Goal: Information Seeking & Learning: Learn about a topic

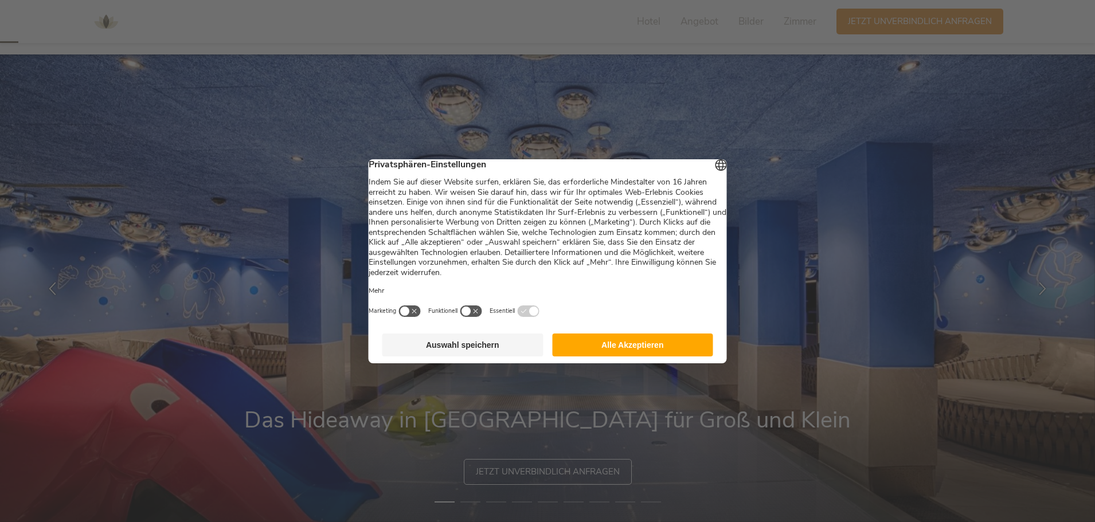
scroll to position [55, 0]
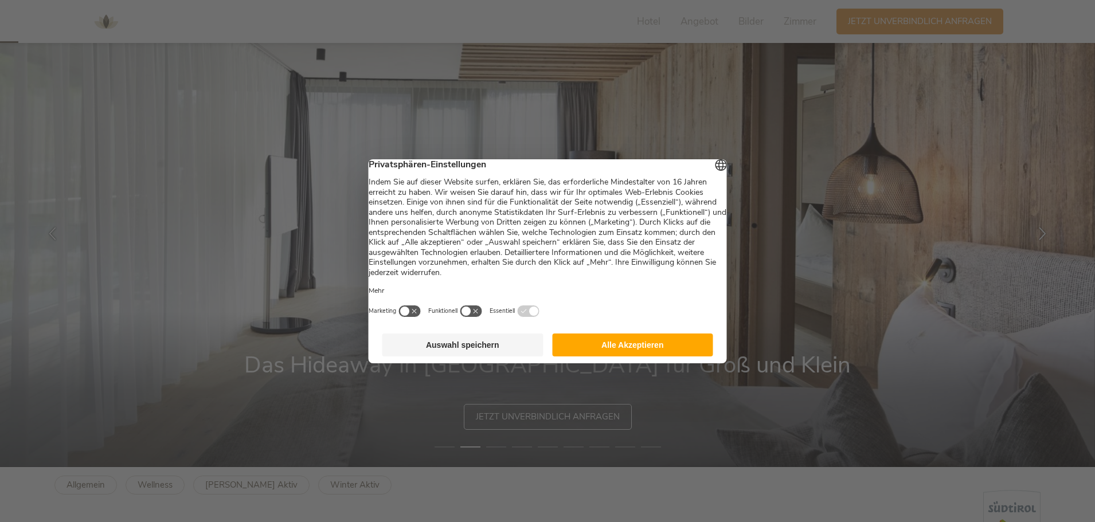
click at [676, 353] on button "Alle Akzeptieren" at bounding box center [632, 345] width 161 height 23
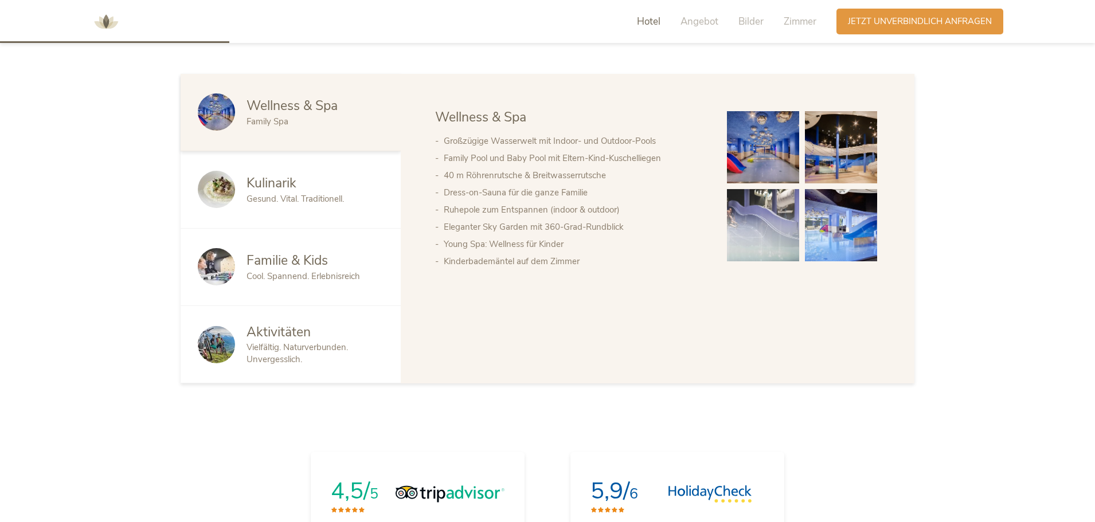
scroll to position [700, 0]
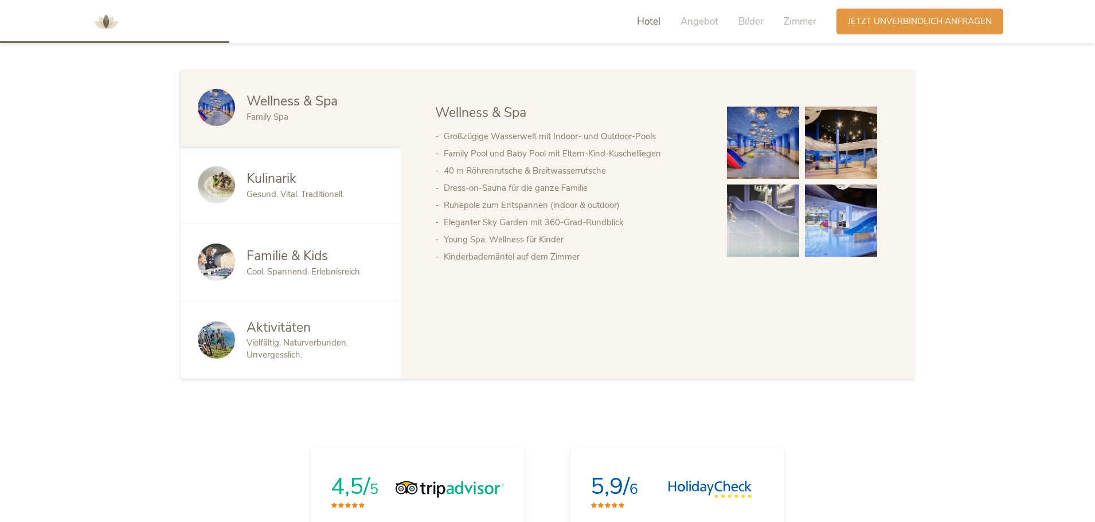
click at [315, 266] on span "Cool. Spannend. Erlebnisreich" at bounding box center [302, 271] width 113 height 11
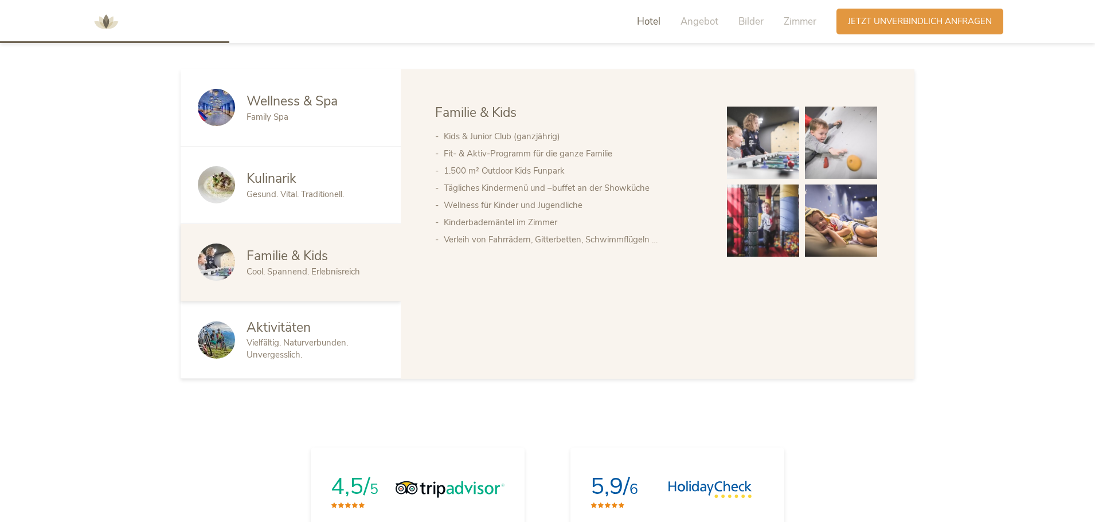
click at [755, 145] on img at bounding box center [763, 143] width 72 height 72
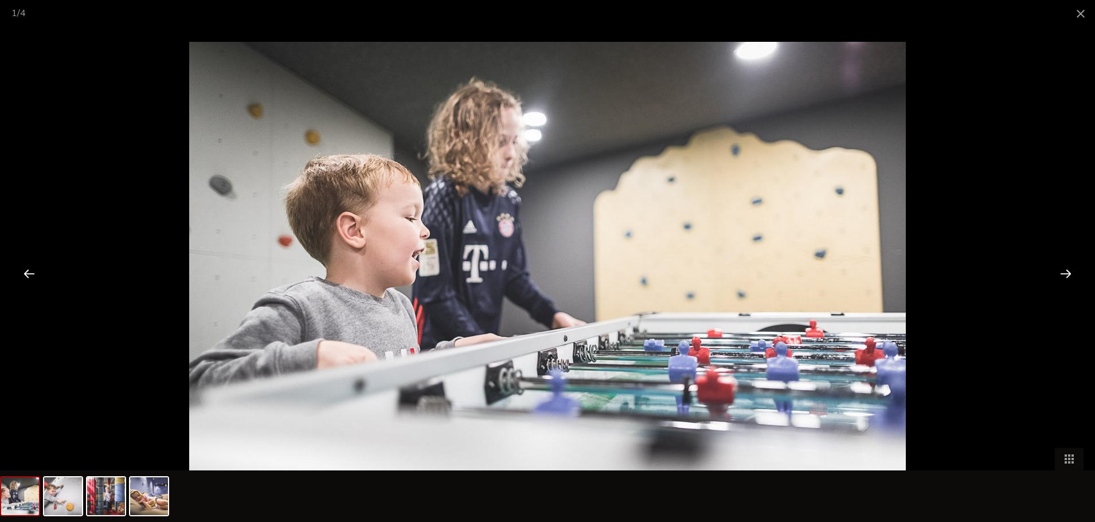
click at [1062, 271] on div at bounding box center [1066, 274] width 36 height 36
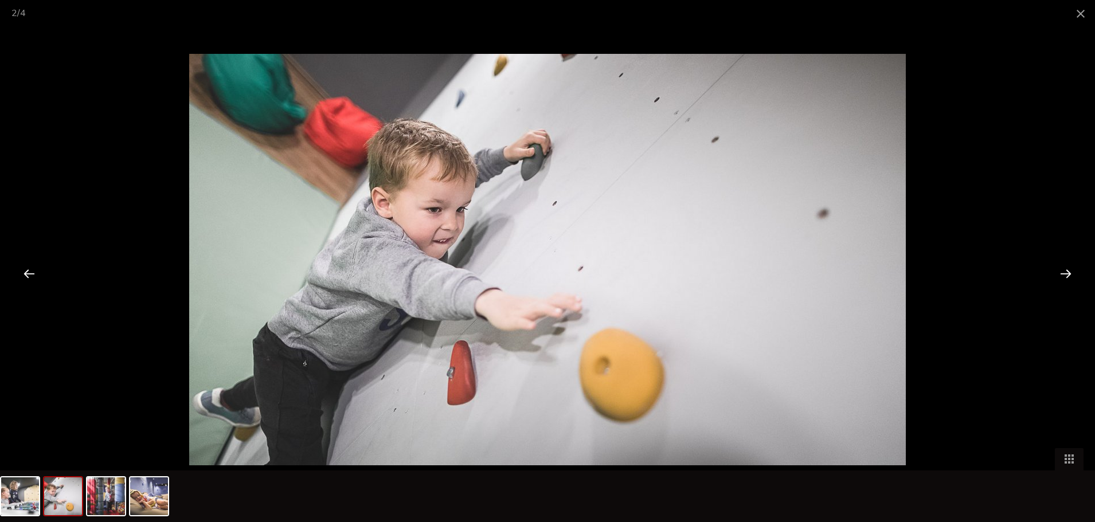
click at [1062, 271] on div at bounding box center [1066, 274] width 36 height 36
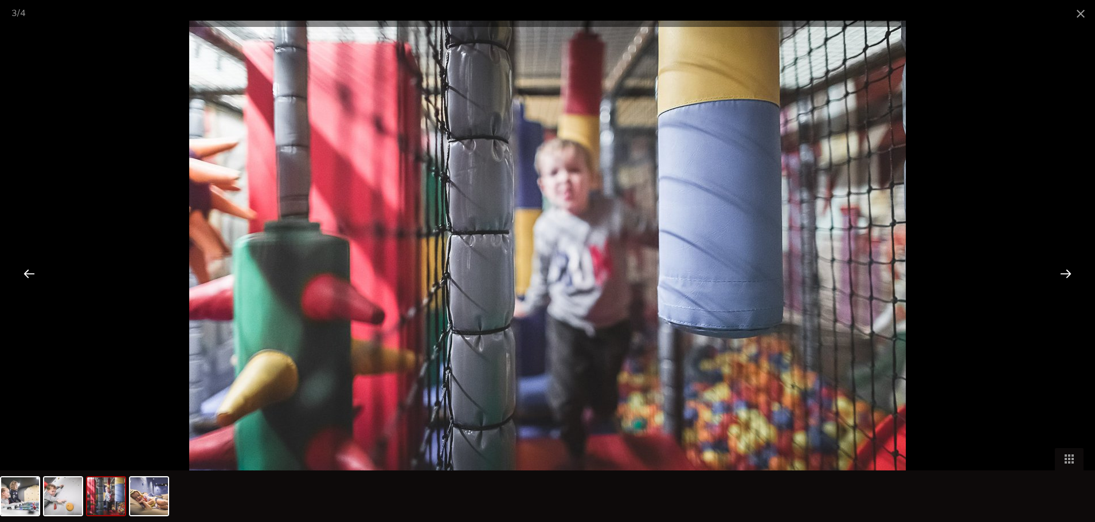
click at [1062, 271] on div at bounding box center [1066, 274] width 36 height 36
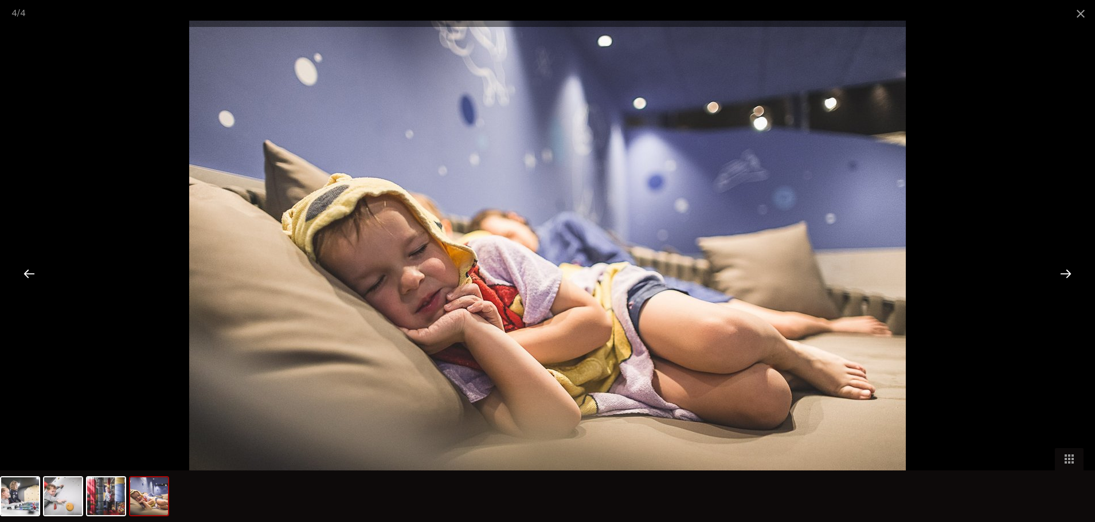
click at [1062, 271] on div at bounding box center [1066, 274] width 36 height 36
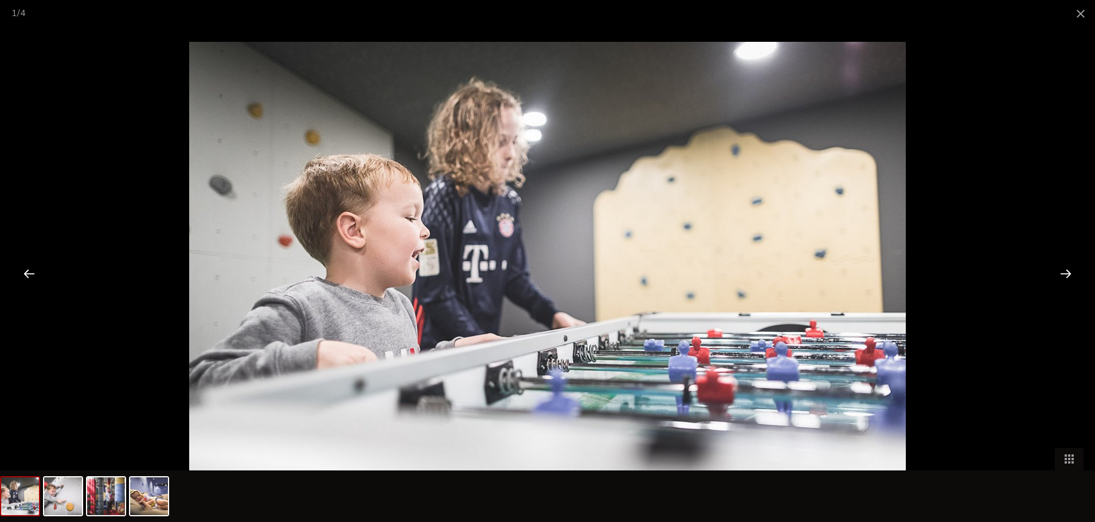
click at [1062, 271] on div at bounding box center [1066, 274] width 36 height 36
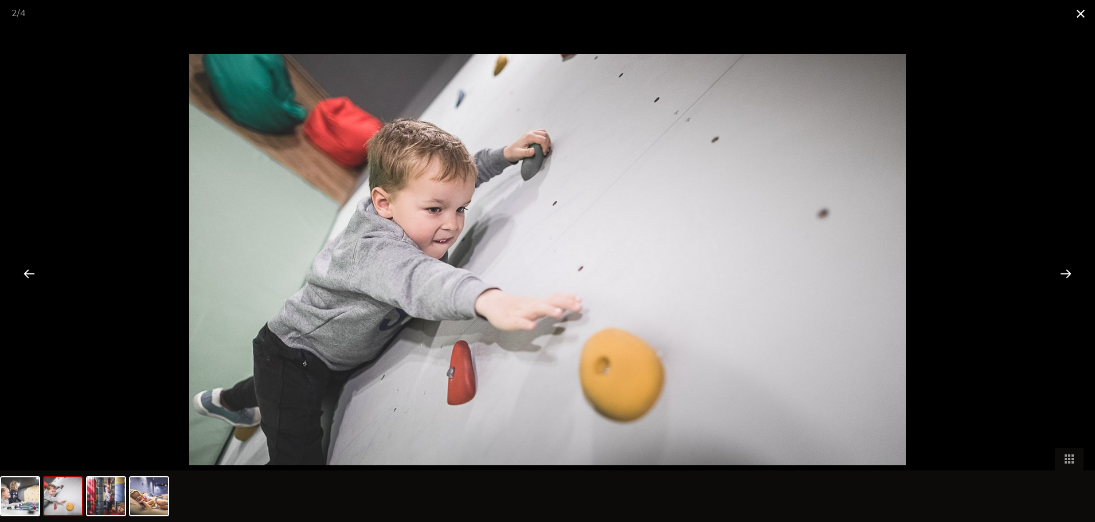
click at [1080, 17] on span at bounding box center [1080, 13] width 29 height 27
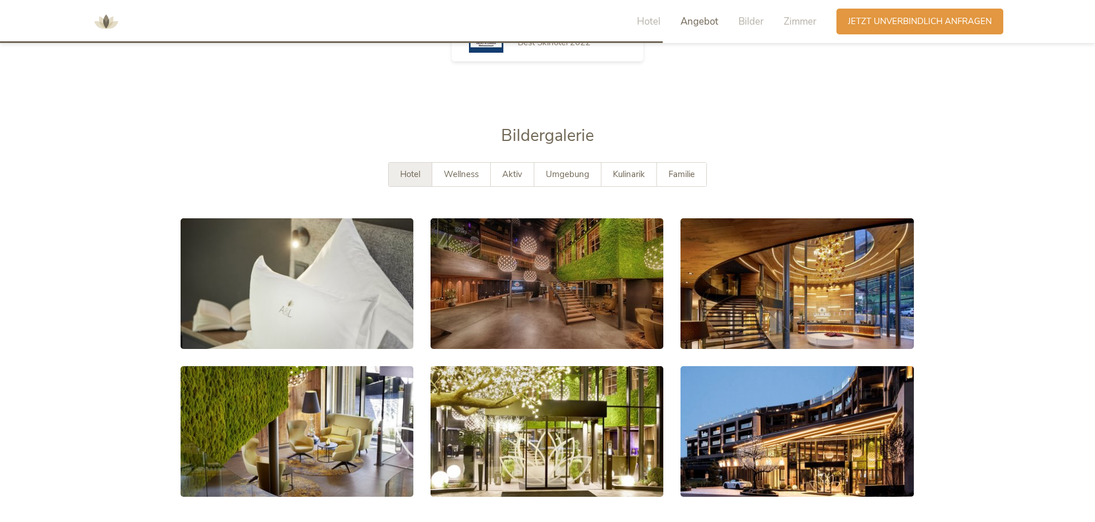
scroll to position [2035, 0]
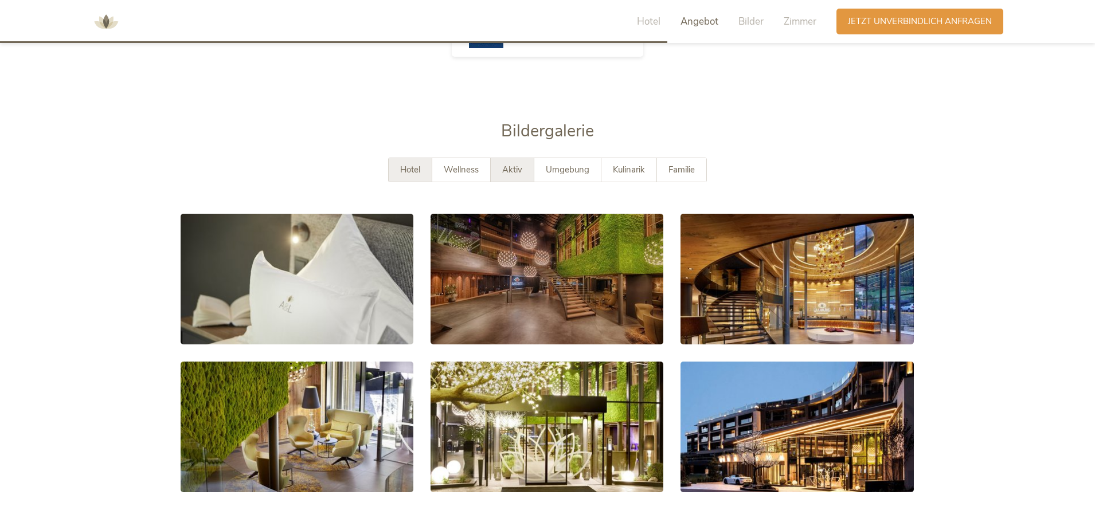
click at [520, 164] on span "Aktiv" at bounding box center [512, 169] width 20 height 11
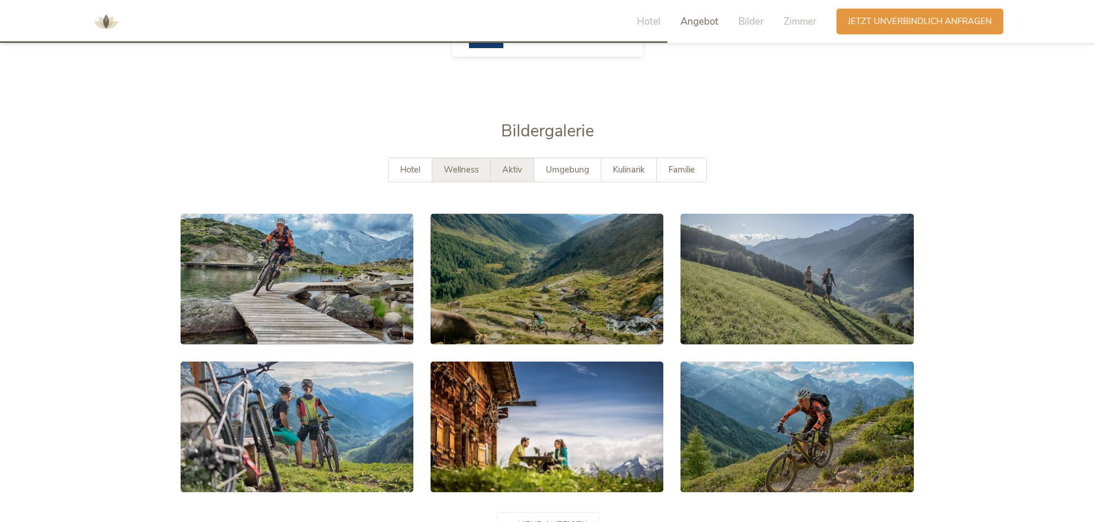
click at [469, 164] on span "Wellness" at bounding box center [461, 169] width 35 height 11
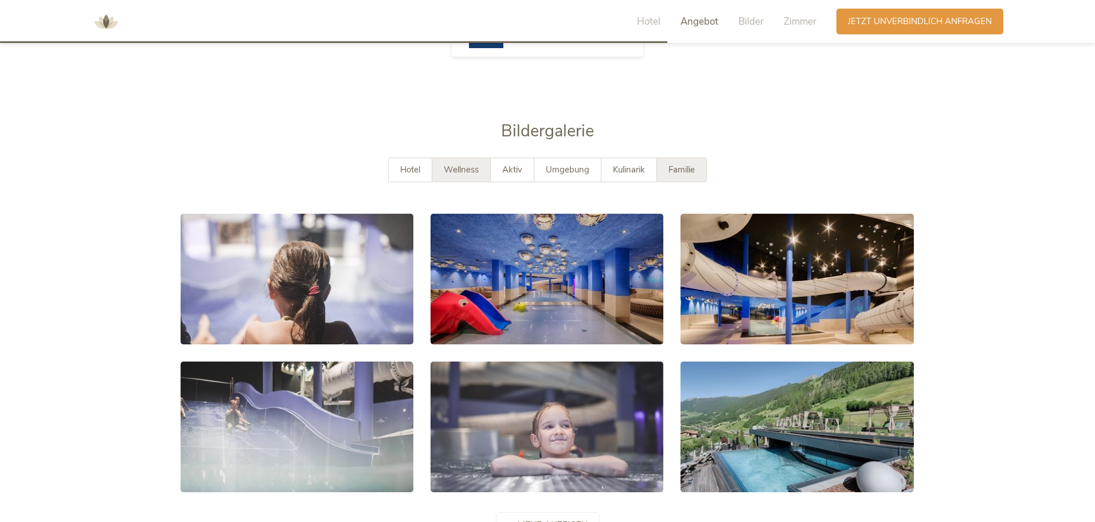
click at [668, 158] on div "Familie" at bounding box center [681, 170] width 49 height 24
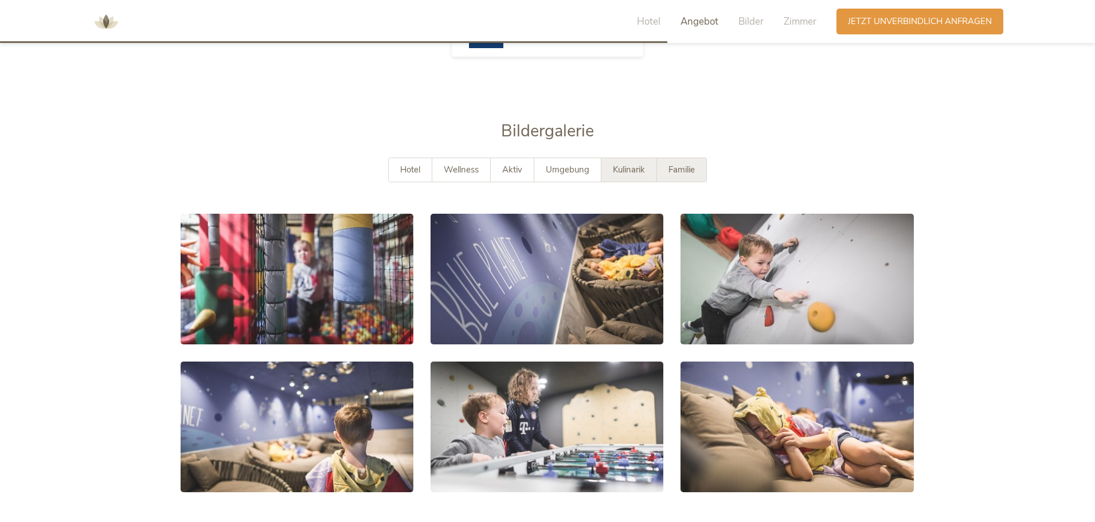
click at [626, 158] on div "Kulinarik" at bounding box center [629, 170] width 56 height 24
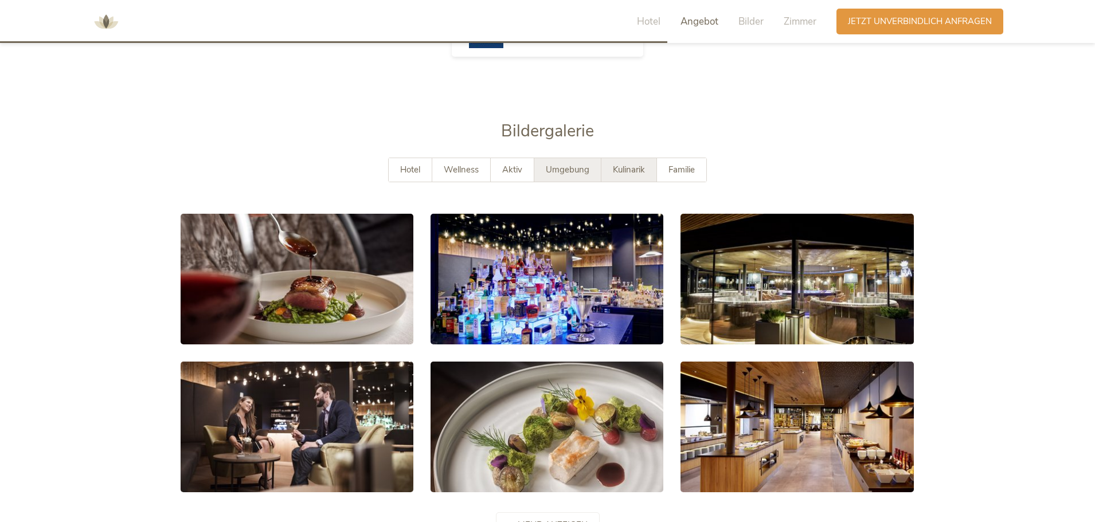
click at [557, 164] on span "Umgebung" at bounding box center [568, 169] width 44 height 11
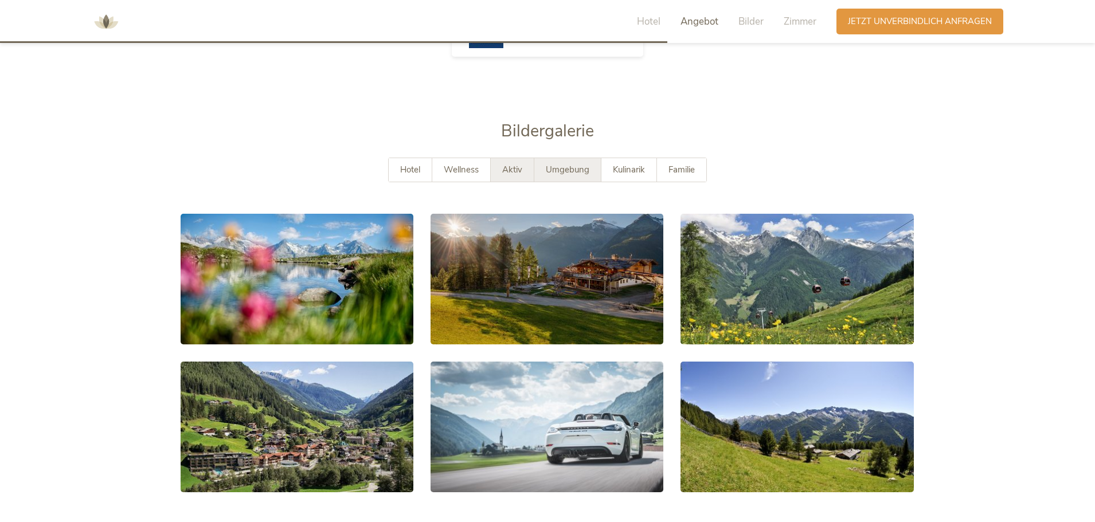
click at [512, 159] on div "Aktiv" at bounding box center [513, 170] width 44 height 24
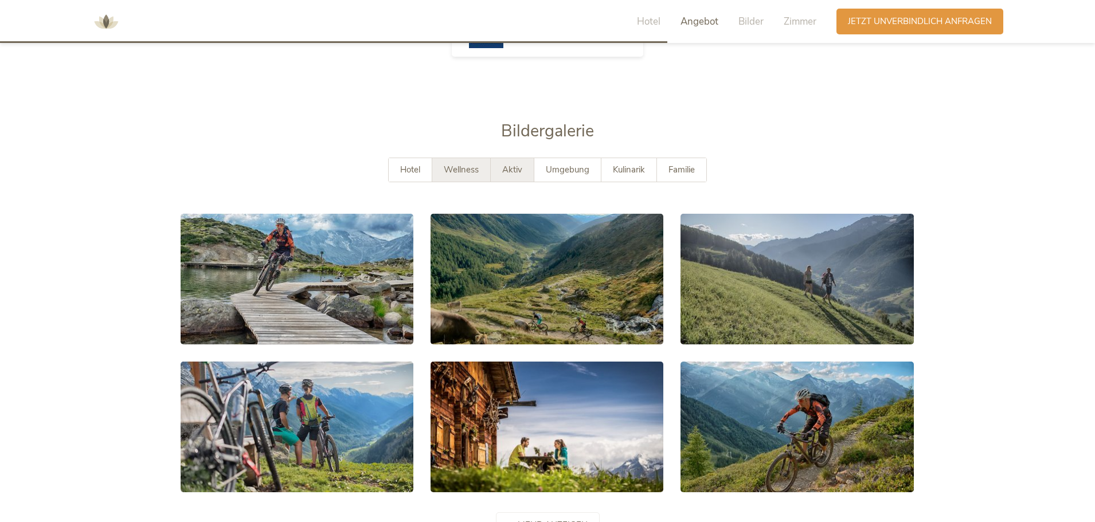
click at [466, 164] on span "Wellness" at bounding box center [461, 169] width 35 height 11
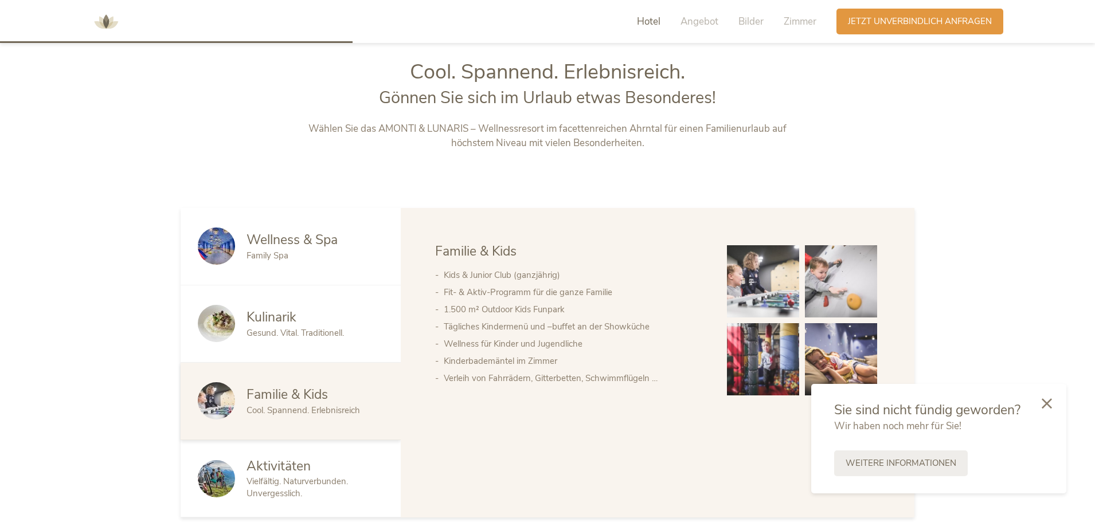
scroll to position [1404, 0]
